Goal: Transaction & Acquisition: Purchase product/service

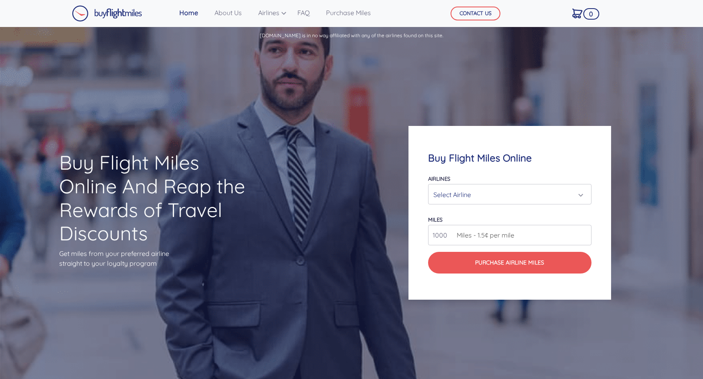
click at [467, 196] on div "Select Airline" at bounding box center [507, 195] width 148 height 16
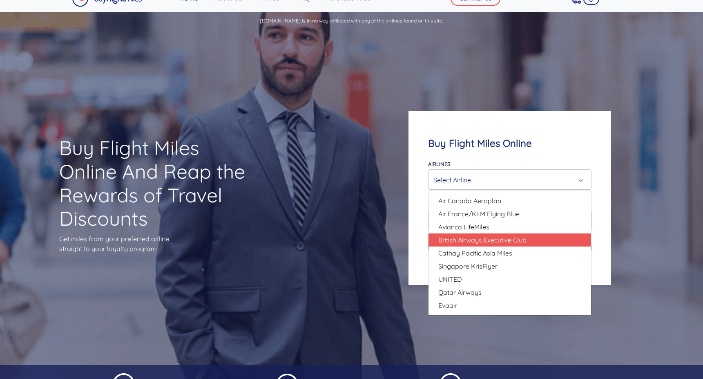
scroll to position [8, 0]
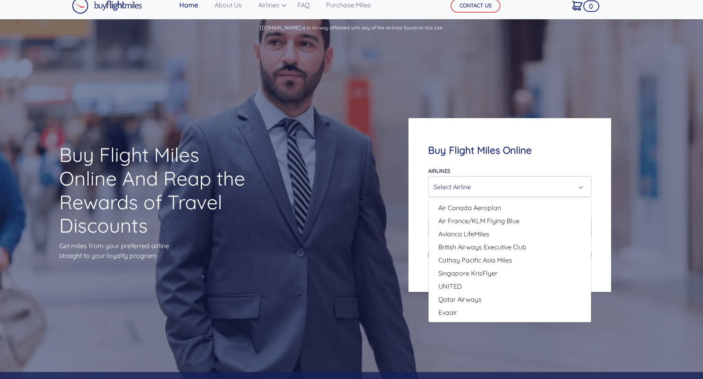
click at [475, 78] on div "Buy Flight Miles Online And Reap the Rewards of Travel Discounts Get miles from…" at bounding box center [351, 205] width 703 height 334
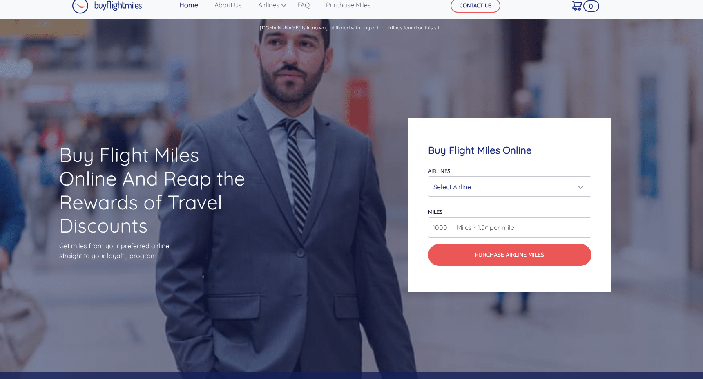
click at [502, 182] on div "Select Airline" at bounding box center [507, 187] width 148 height 16
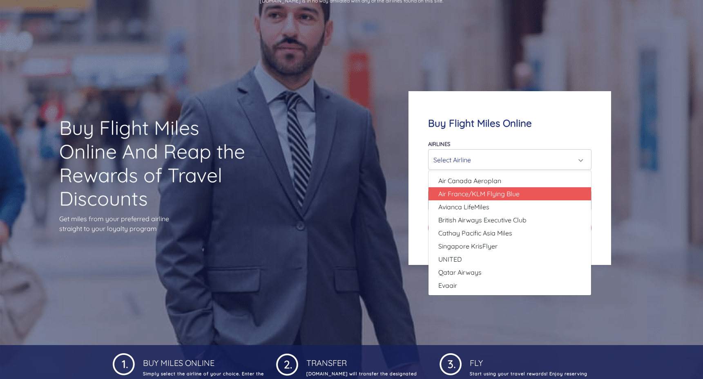
scroll to position [45, 0]
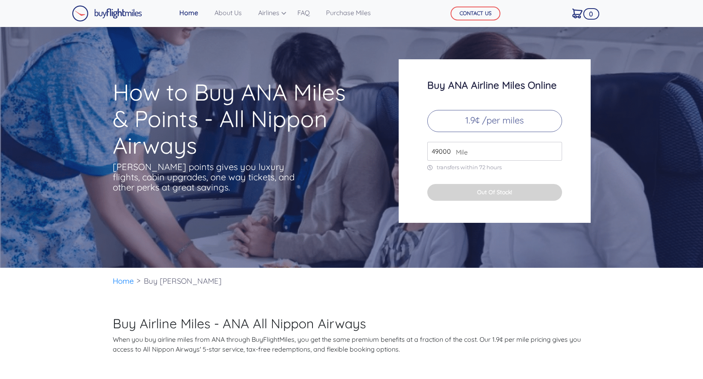
click at [555, 156] on input "49000" at bounding box center [494, 151] width 135 height 19
click at [556, 146] on input "50000" at bounding box center [494, 151] width 135 height 19
click at [556, 146] on input "51000" at bounding box center [494, 151] width 135 height 19
click at [556, 146] on input "88000" at bounding box center [494, 151] width 135 height 19
click at [556, 146] on input "89000" at bounding box center [494, 151] width 135 height 19
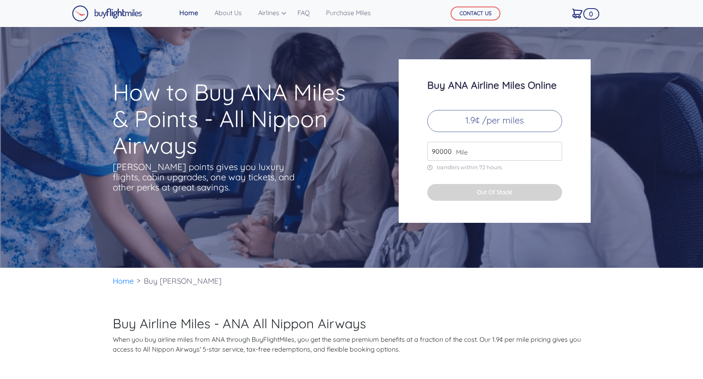
click at [556, 146] on input "90000" at bounding box center [494, 151] width 135 height 19
click at [556, 146] on input "91000" at bounding box center [494, 151] width 135 height 19
click at [556, 146] on input "92000" at bounding box center [494, 151] width 135 height 19
click at [556, 146] on input "93000" at bounding box center [494, 151] width 135 height 19
click at [556, 146] on input "94000" at bounding box center [494, 151] width 135 height 19
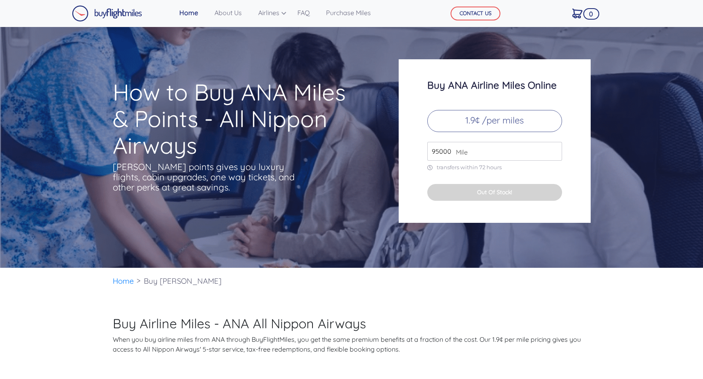
click at [556, 146] on input "95000" at bounding box center [494, 151] width 135 height 19
click at [556, 146] on input "96000" at bounding box center [494, 151] width 135 height 19
click at [556, 146] on input "97000" at bounding box center [494, 151] width 135 height 19
click at [556, 146] on input "98000" at bounding box center [494, 151] width 135 height 19
click at [556, 146] on input "99000" at bounding box center [494, 151] width 135 height 19
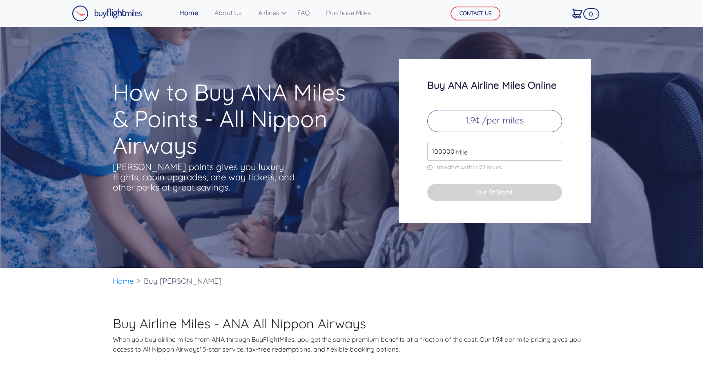
type input "100000"
click at [556, 146] on input "100000" at bounding box center [494, 151] width 135 height 19
click at [510, 172] on div "Buy [PERSON_NAME] Airline Miles Online 1.9¢ /per miles 100000 Mile transfers wi…" at bounding box center [495, 140] width 192 height 163
